Goal: Information Seeking & Learning: Learn about a topic

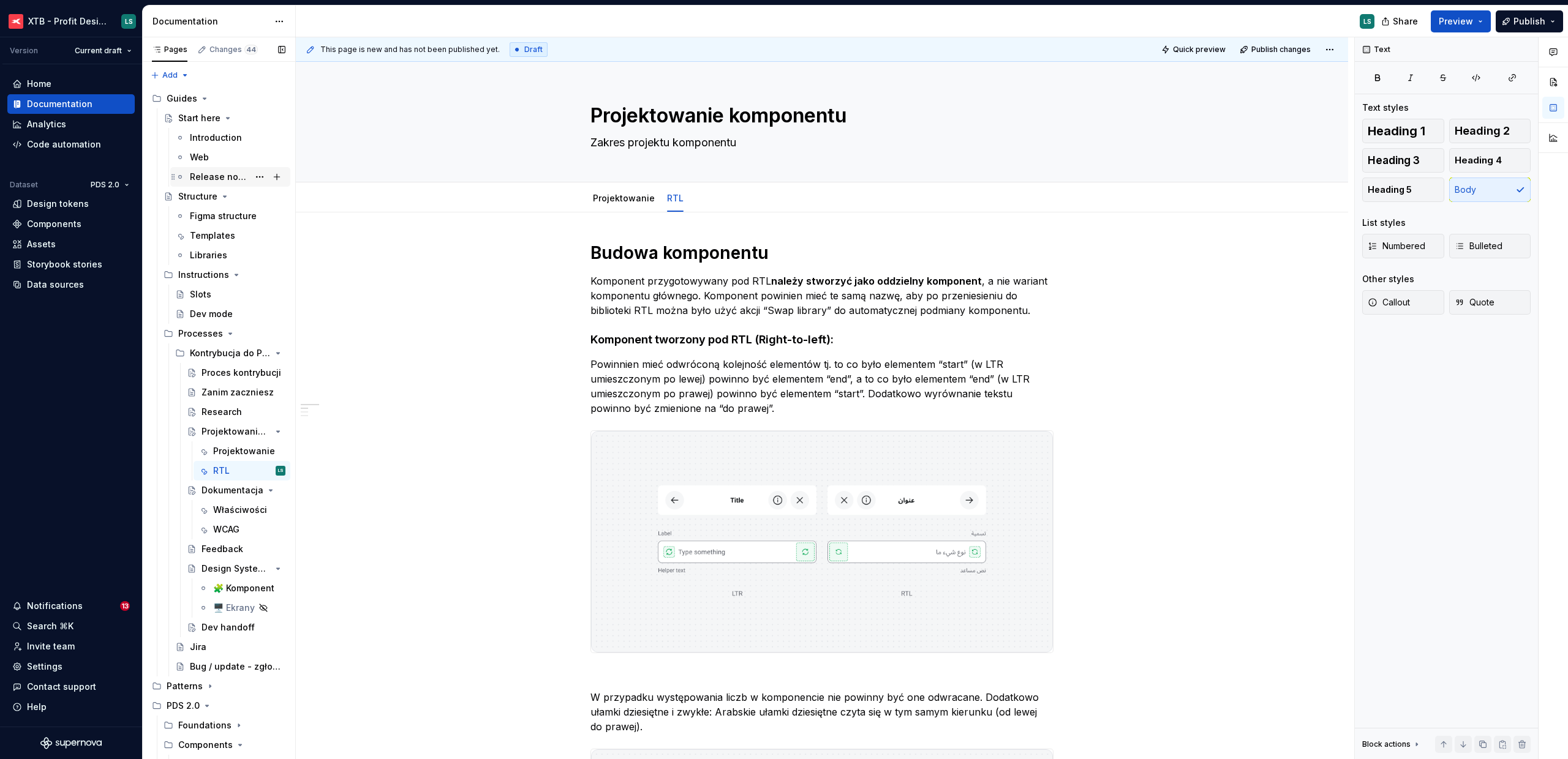
click at [223, 179] on div "Release notes" at bounding box center [219, 177] width 59 height 12
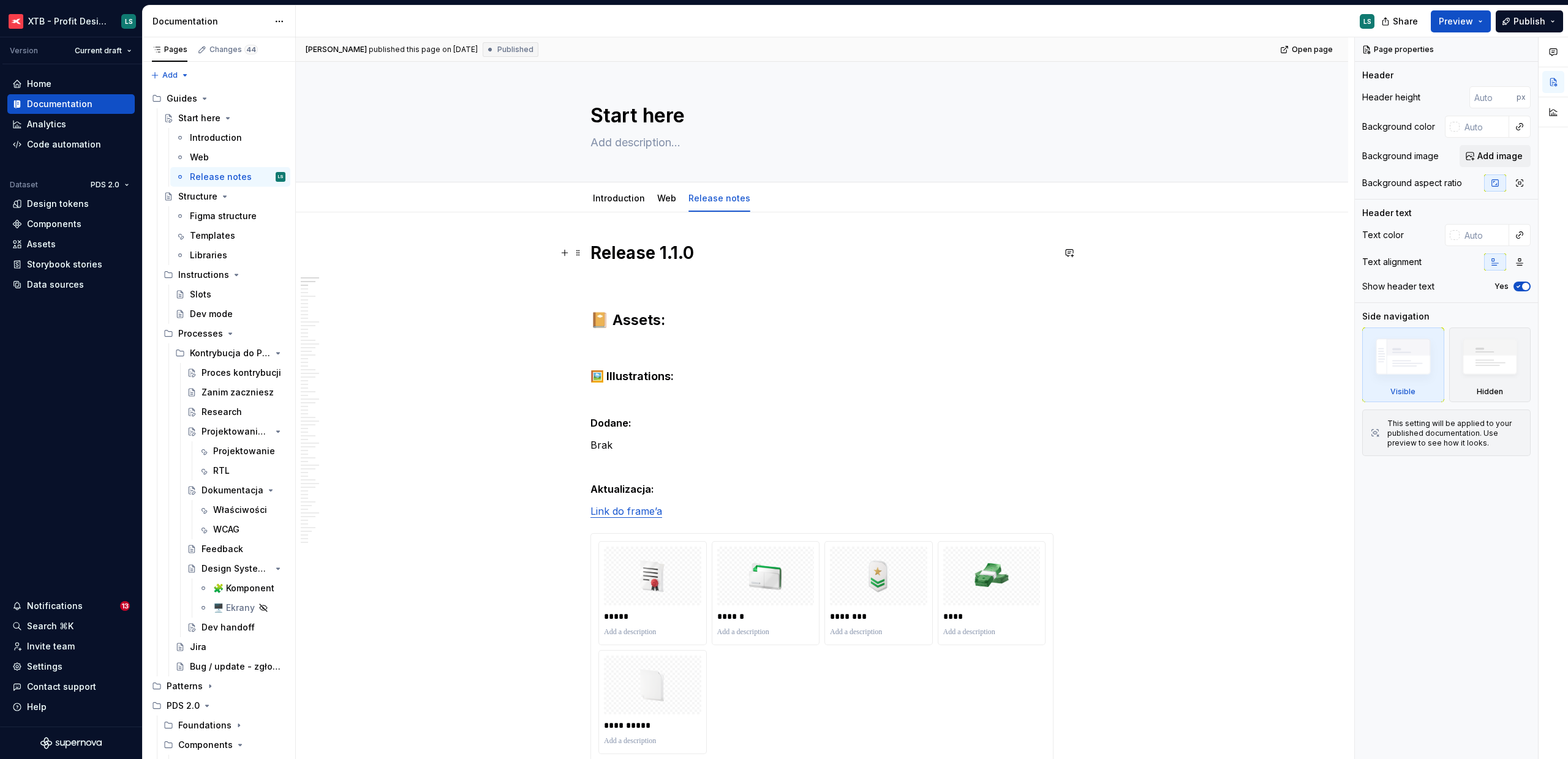
type textarea "*"
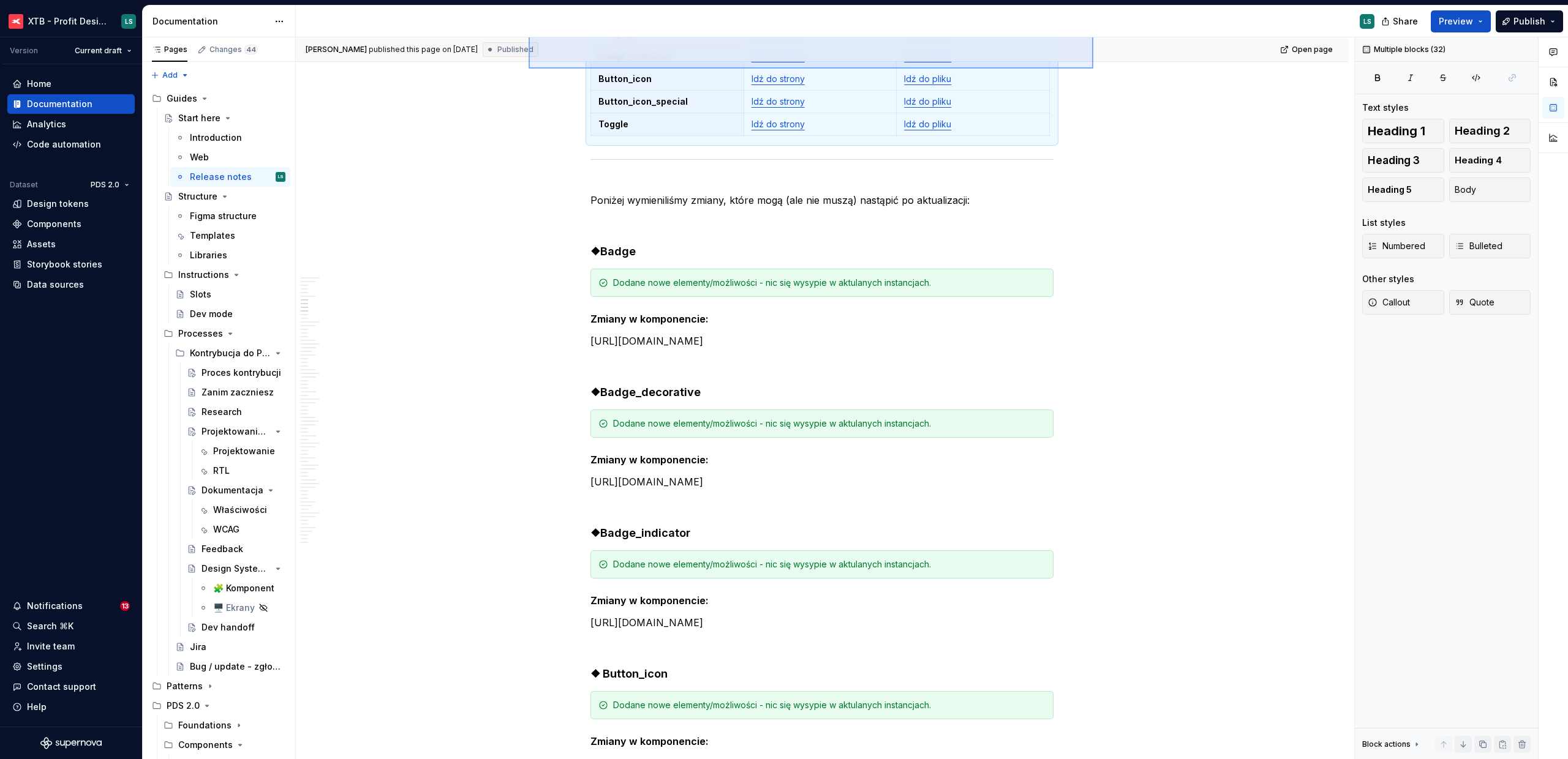
scroll to position [1875, 0]
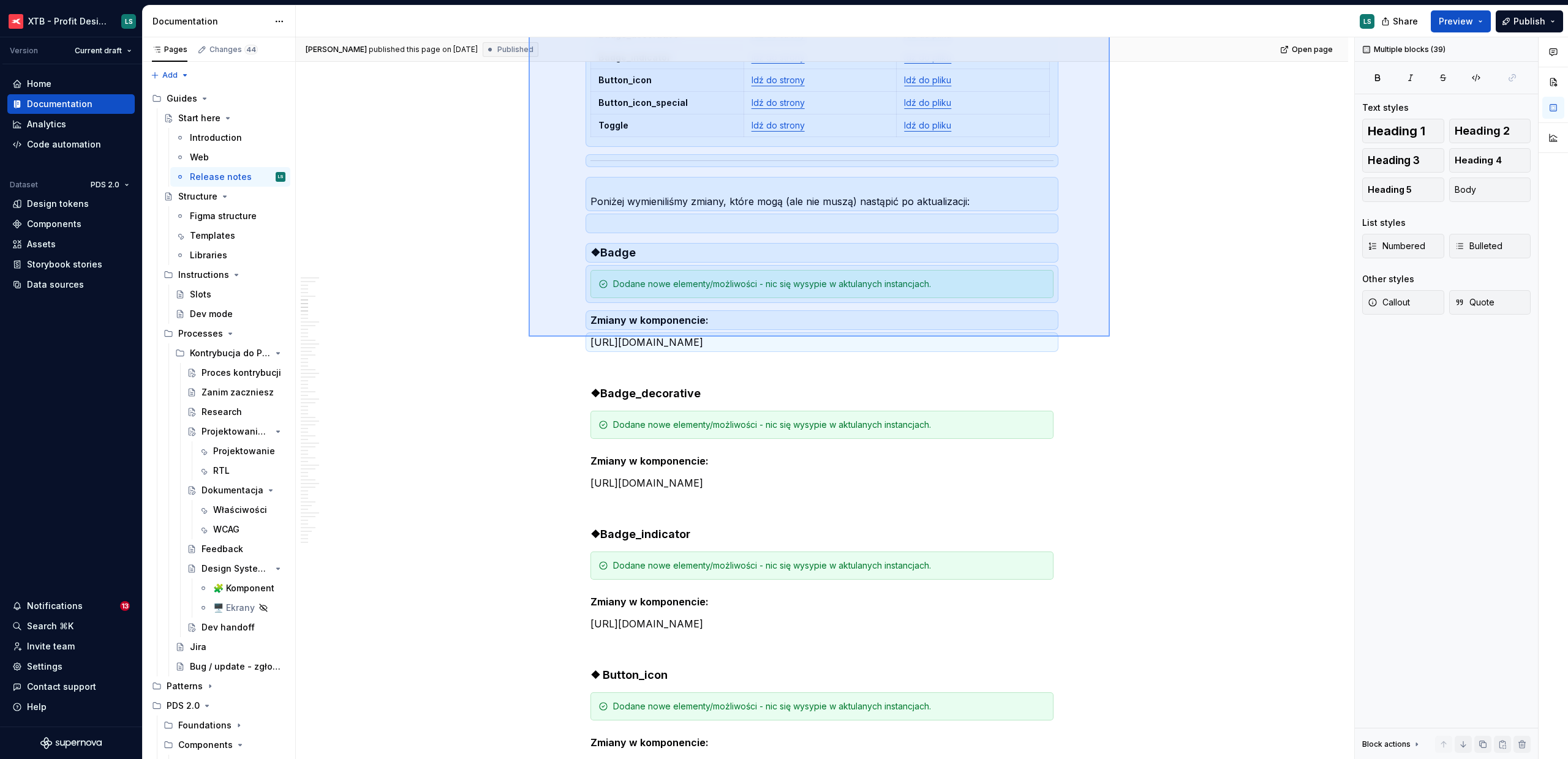
drag, startPoint x: 529, startPoint y: 242, endPoint x: 1110, endPoint y: 336, distance: 588.6
click at [1110, 336] on div "[PERSON_NAME] published this page on [DATE] Published Open page Start here Edit…" at bounding box center [825, 398] width 1058 height 723
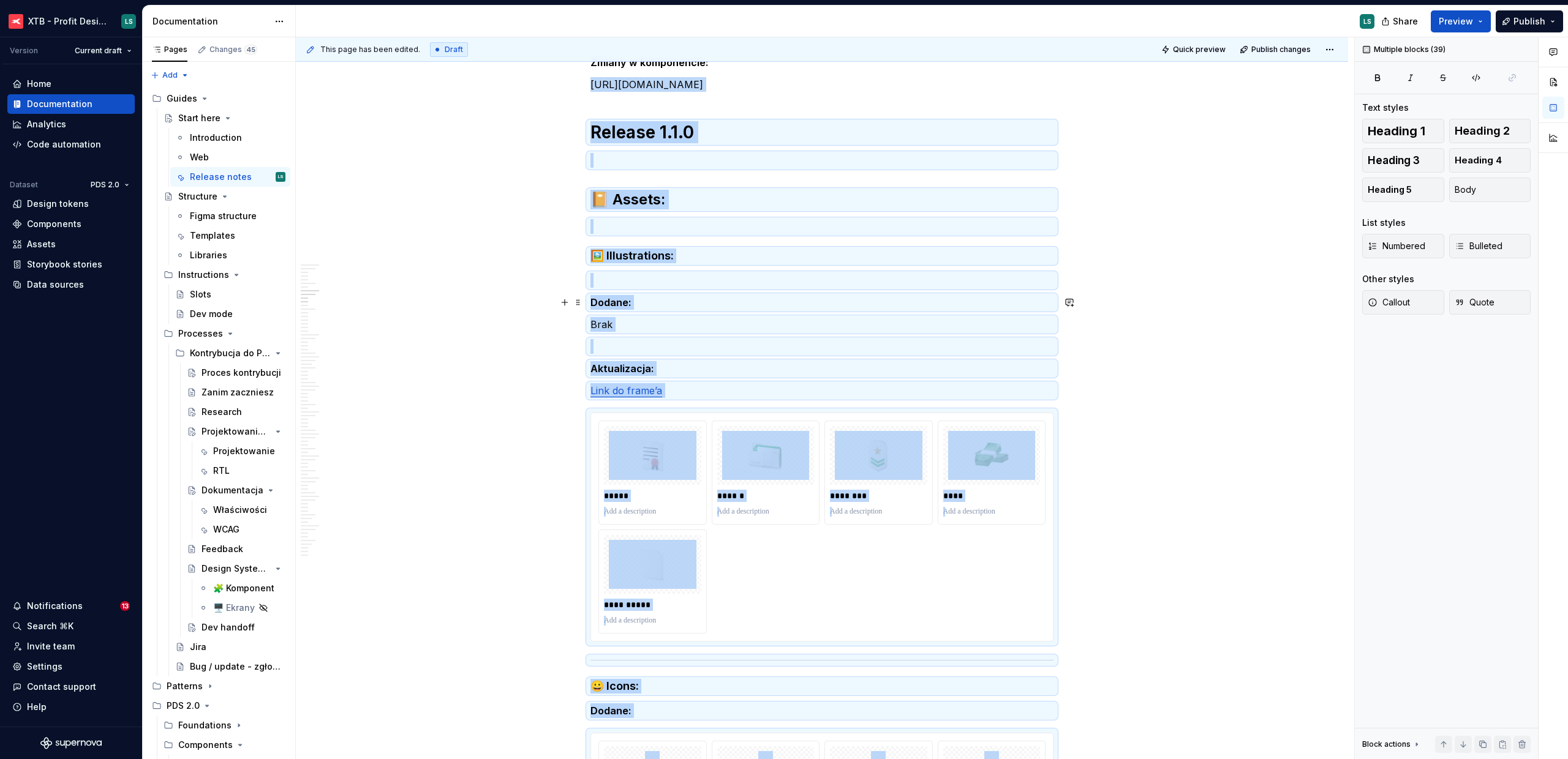
scroll to position [0, 0]
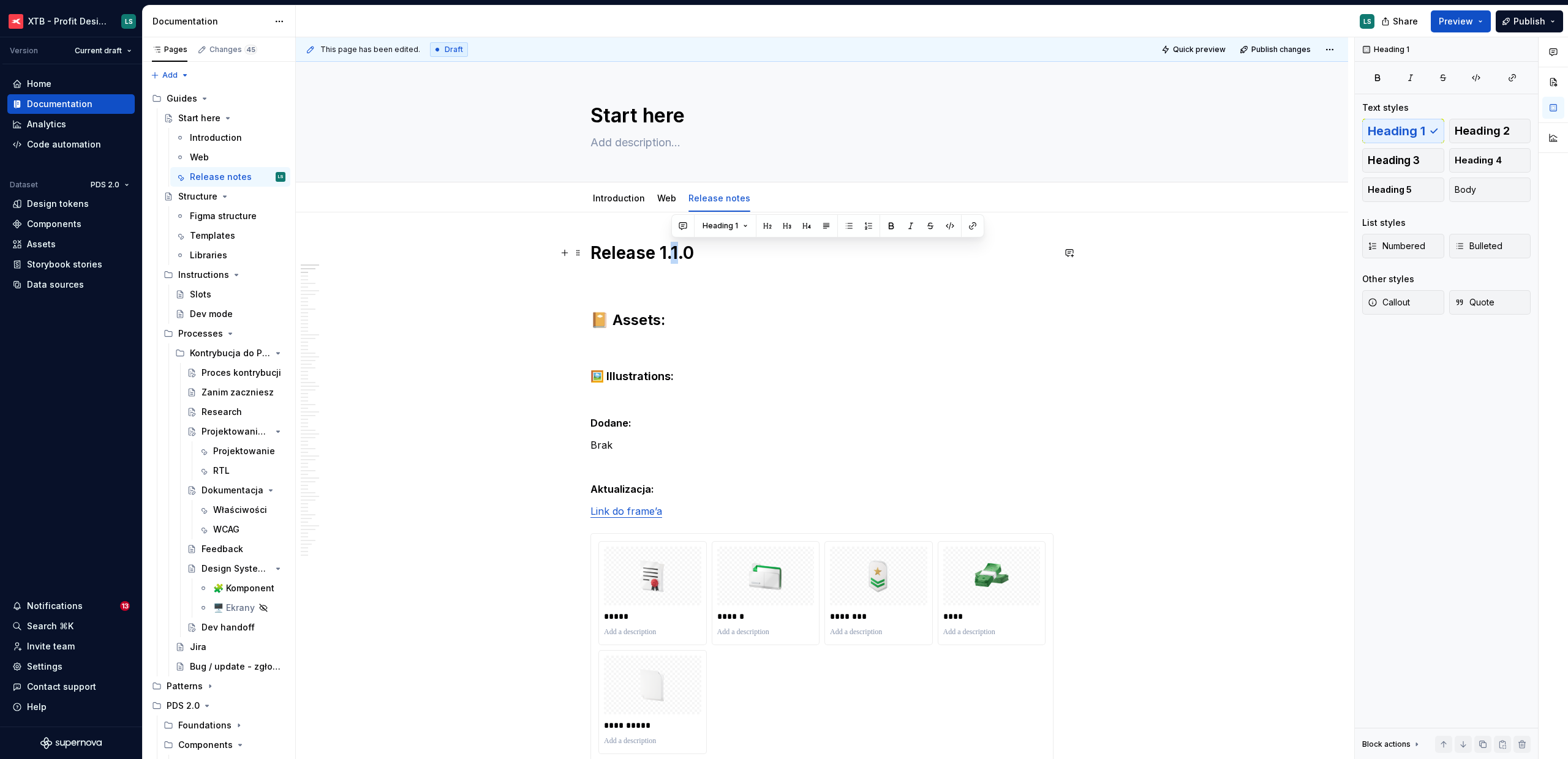
click at [675, 254] on h1 "Release 1.1.0" at bounding box center [822, 253] width 463 height 22
click at [921, 325] on h2 "📔 Assets:" at bounding box center [822, 320] width 463 height 19
type textarea "*"
